Goal: Transaction & Acquisition: Purchase product/service

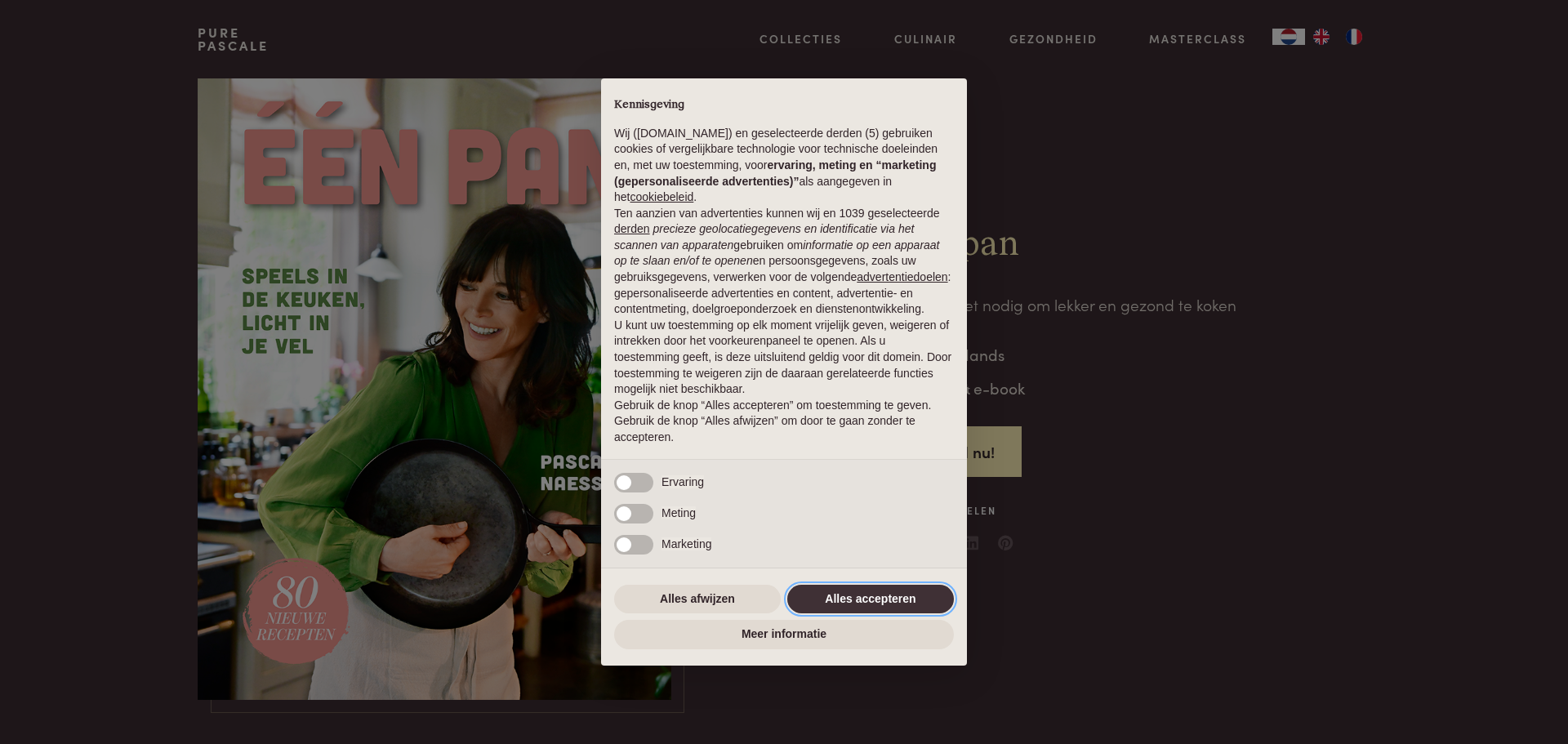
click at [842, 596] on button "Alles accepteren" at bounding box center [871, 600] width 166 height 30
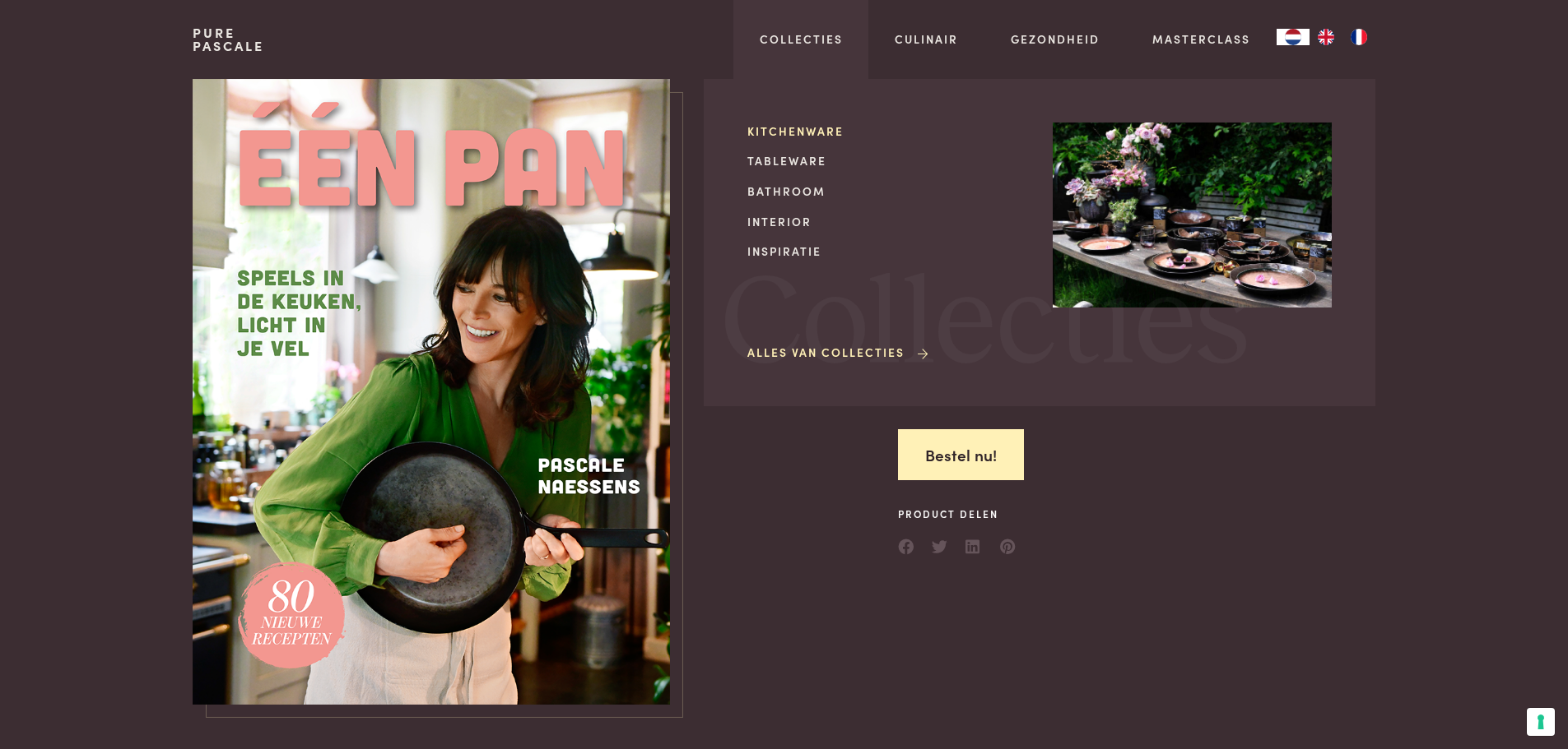
click at [792, 129] on link "Kitchenware" at bounding box center [886, 131] width 279 height 18
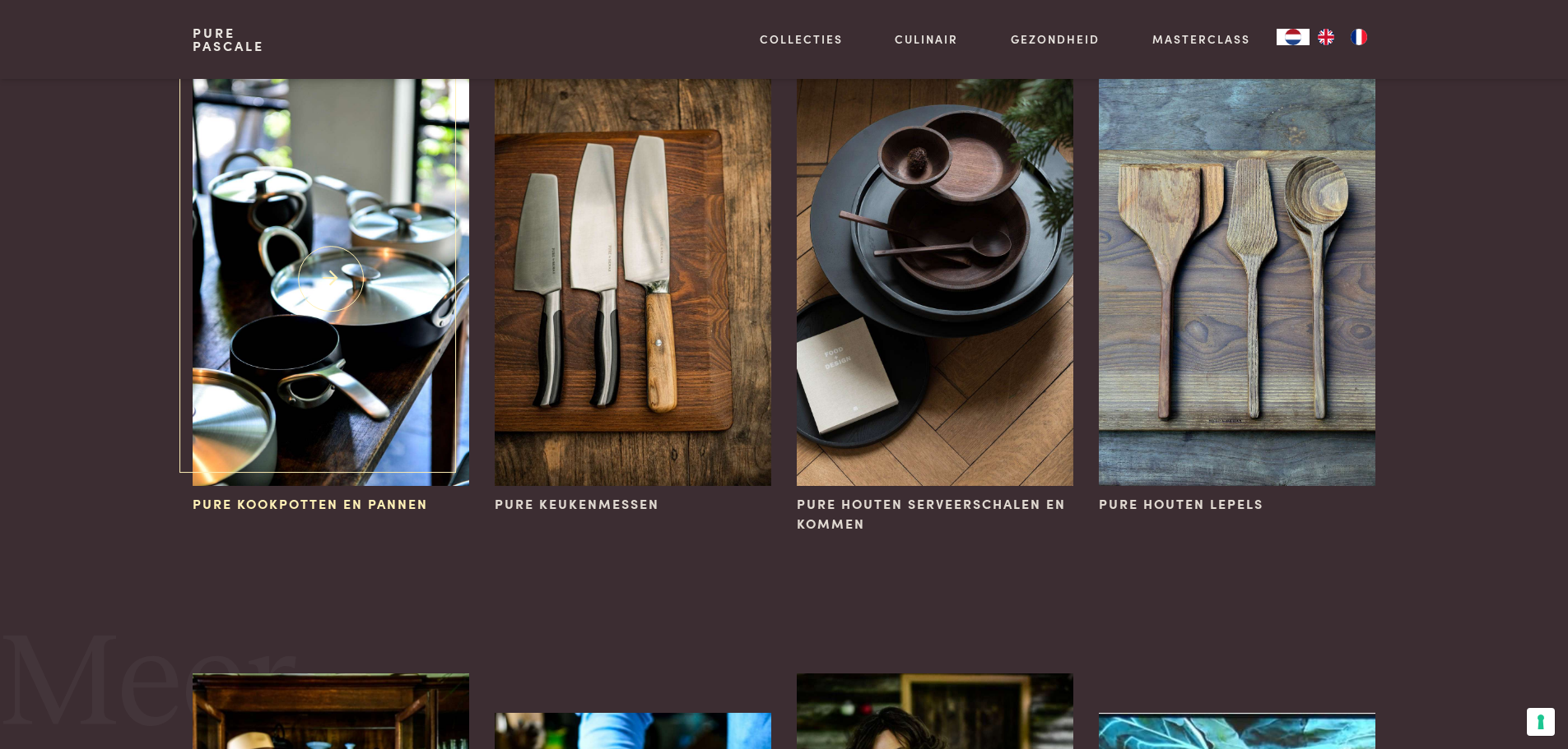
scroll to position [164, 0]
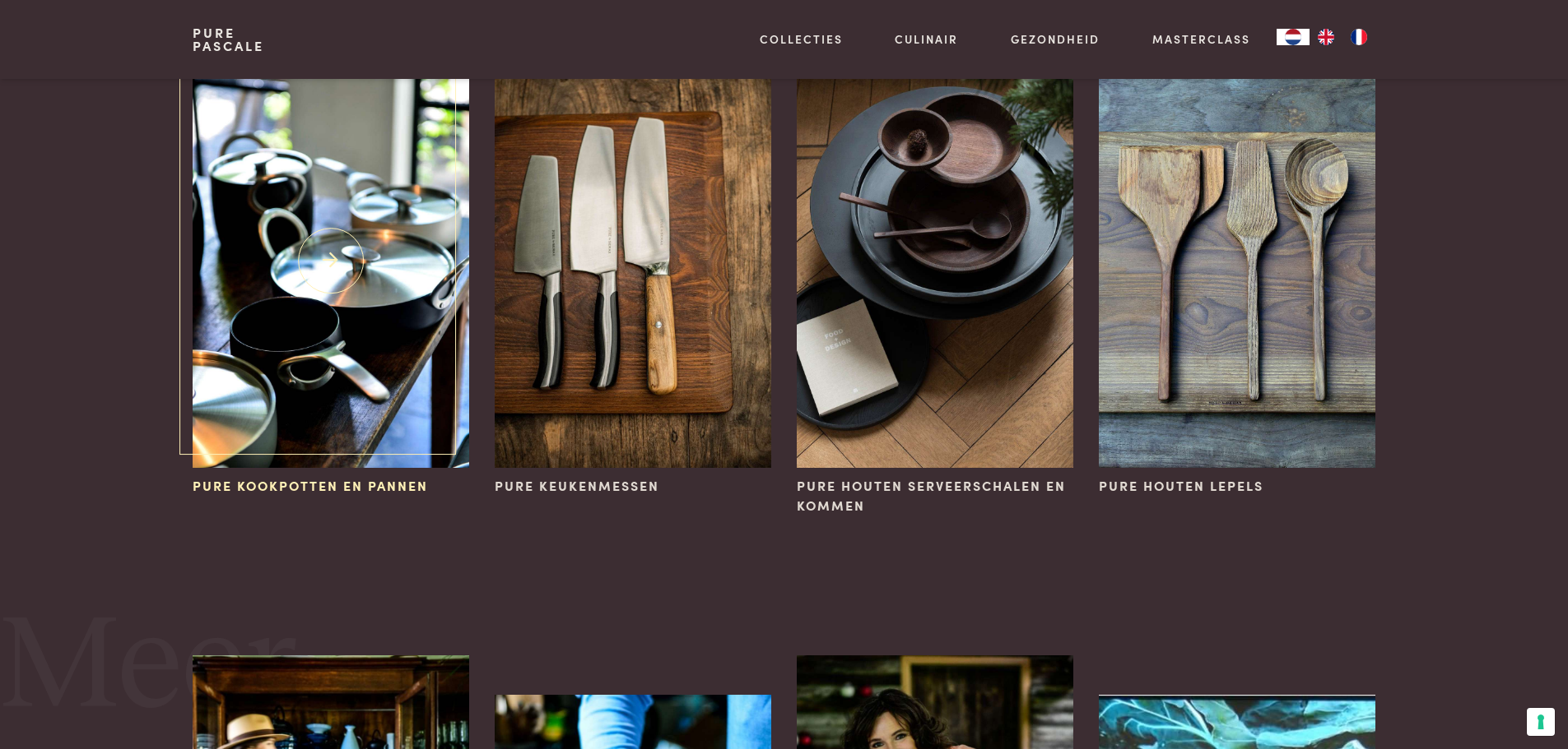
click at [393, 439] on img at bounding box center [330, 261] width 275 height 414
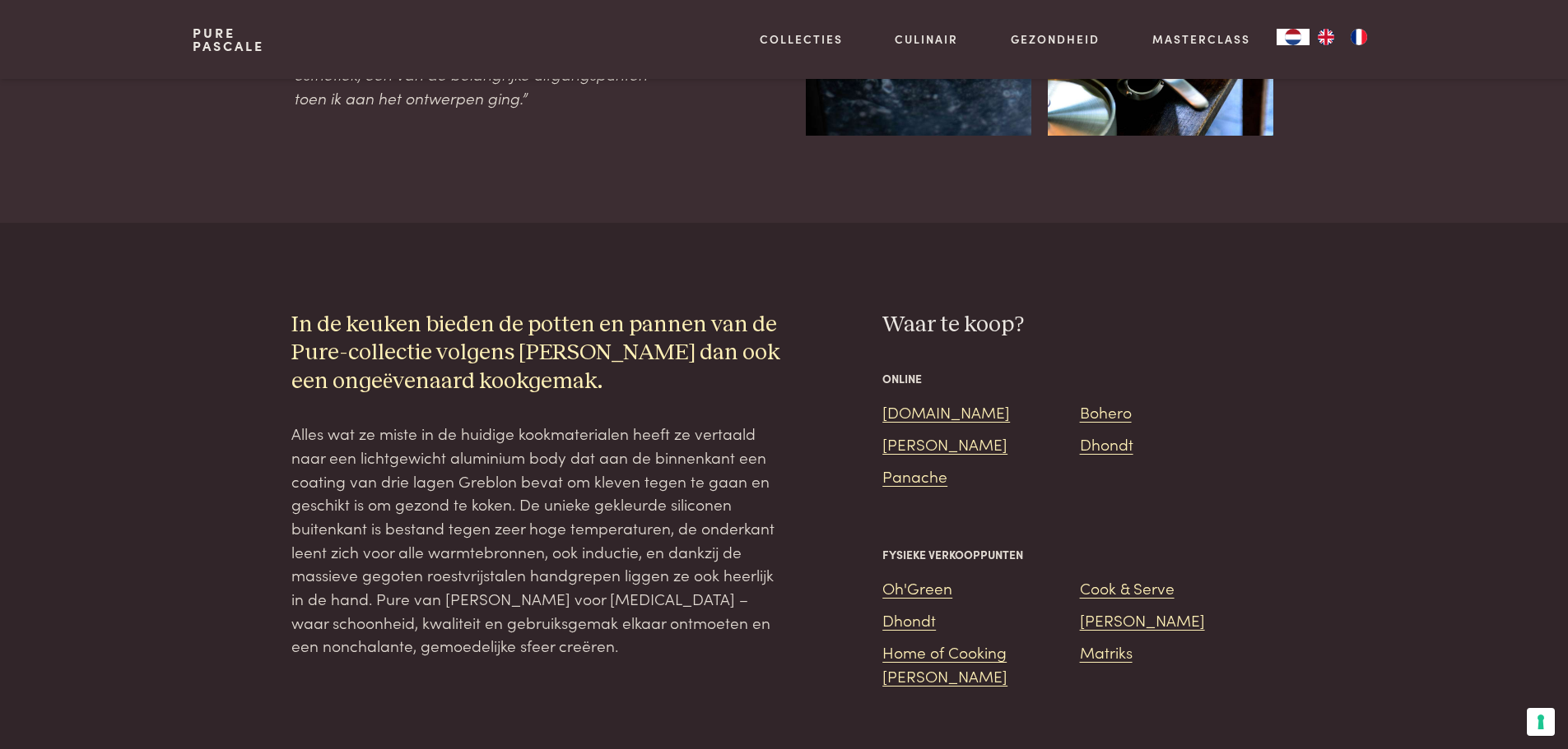
scroll to position [1234, 0]
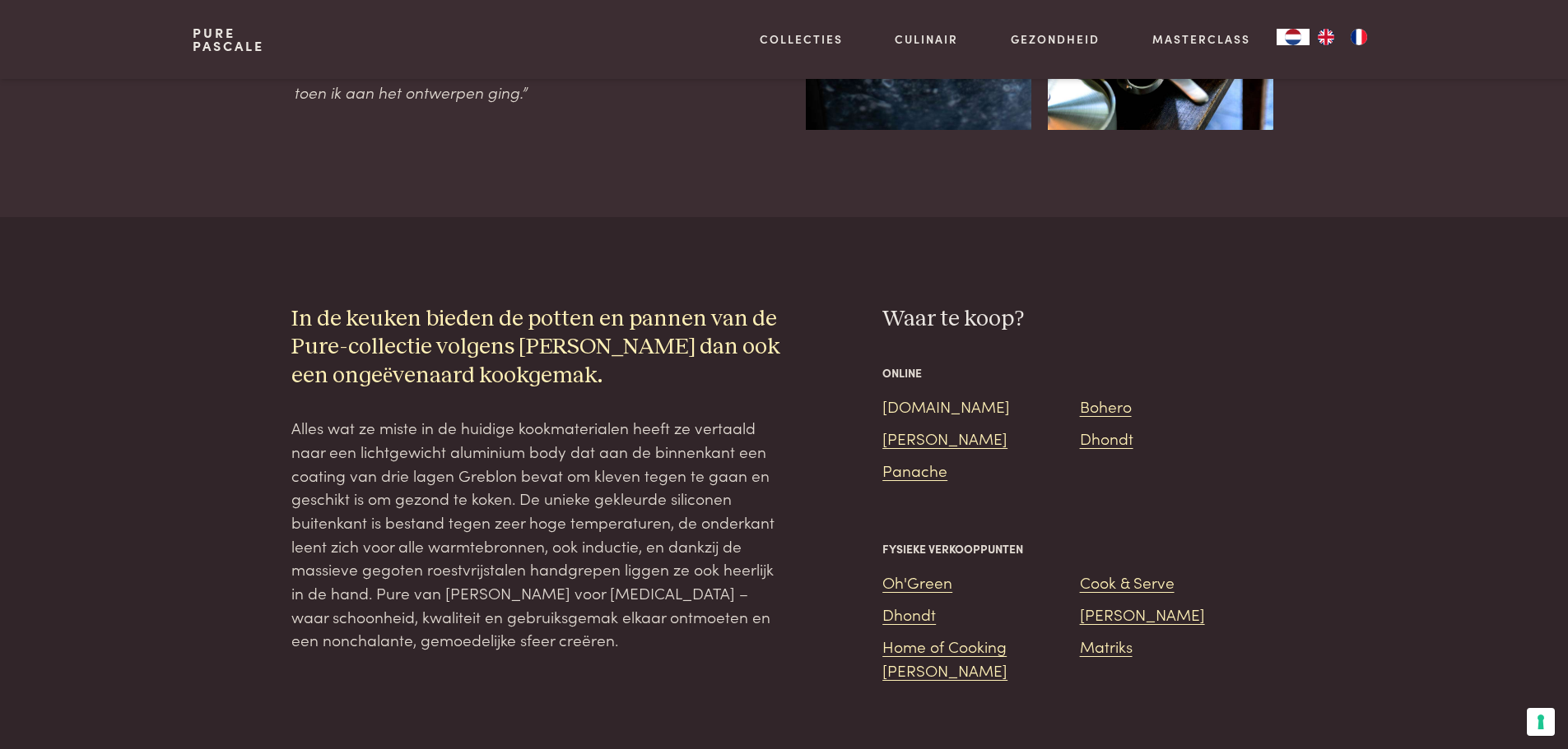
click at [900, 395] on link "[DOMAIN_NAME]" at bounding box center [945, 405] width 128 height 23
